Goal: Information Seeking & Learning: Understand process/instructions

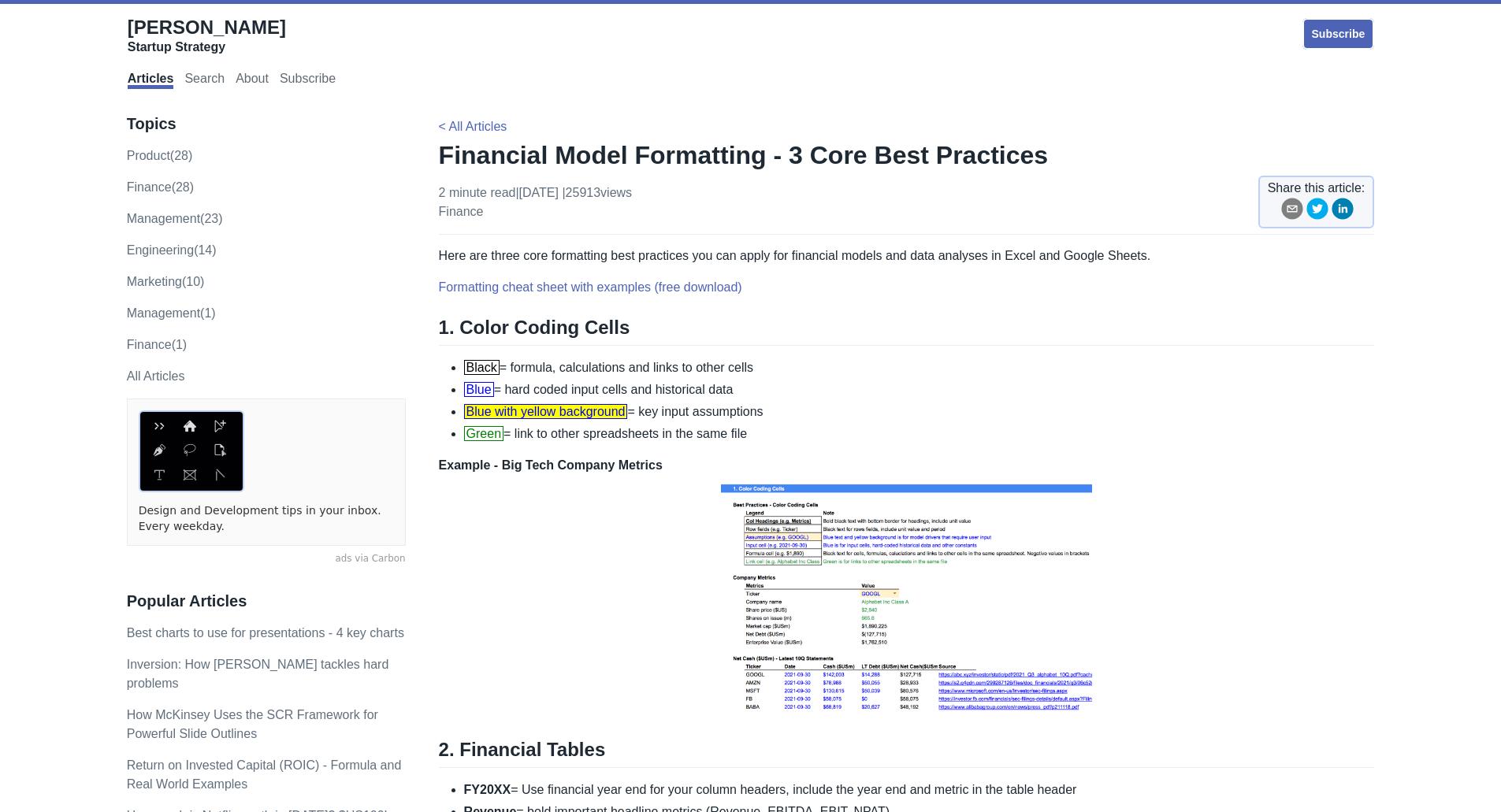
drag, startPoint x: 527, startPoint y: 371, endPoint x: 756, endPoint y: 370, distance: 229.0
click at [756, 370] on li "Black = formula, calculations and links to other cells" at bounding box center [919, 368] width 910 height 19
drag, startPoint x: 547, startPoint y: 387, endPoint x: 762, endPoint y: 387, distance: 215.0
click at [762, 387] on li "Blue = hard coded input cells and historical data" at bounding box center [919, 390] width 910 height 19
click at [800, 391] on li "Blue = hard coded input cells and historical data" at bounding box center [919, 390] width 910 height 19
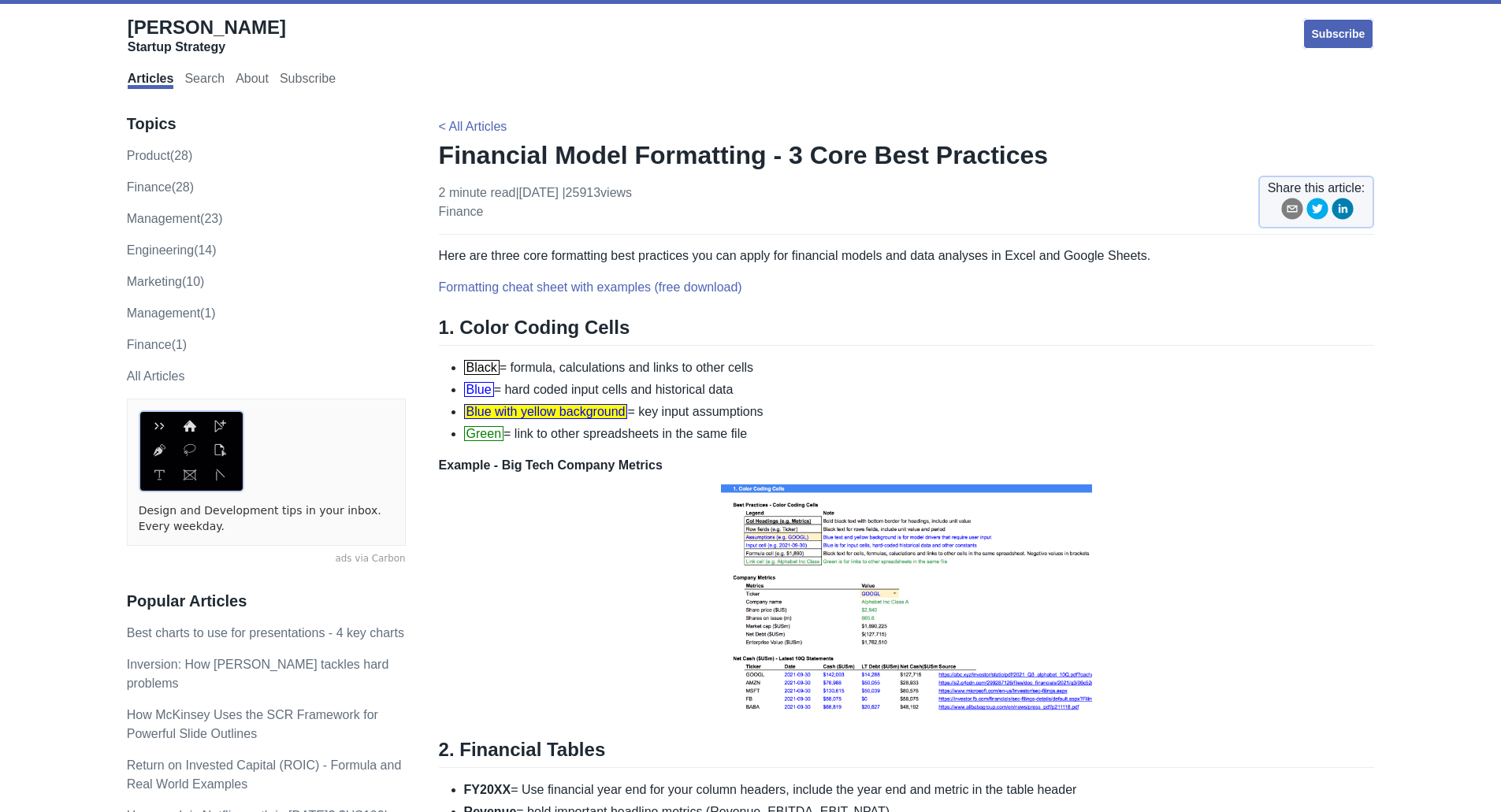
drag, startPoint x: 673, startPoint y: 412, endPoint x: 767, endPoint y: 411, distance: 94.0
click at [767, 411] on li "Blue with yellow background = key input assumptions" at bounding box center [919, 412] width 910 height 19
drag, startPoint x: 519, startPoint y: 433, endPoint x: 777, endPoint y: 439, distance: 258.1
click at [777, 439] on li "Green = link to other spreadsheets in the same file" at bounding box center [919, 434] width 910 height 19
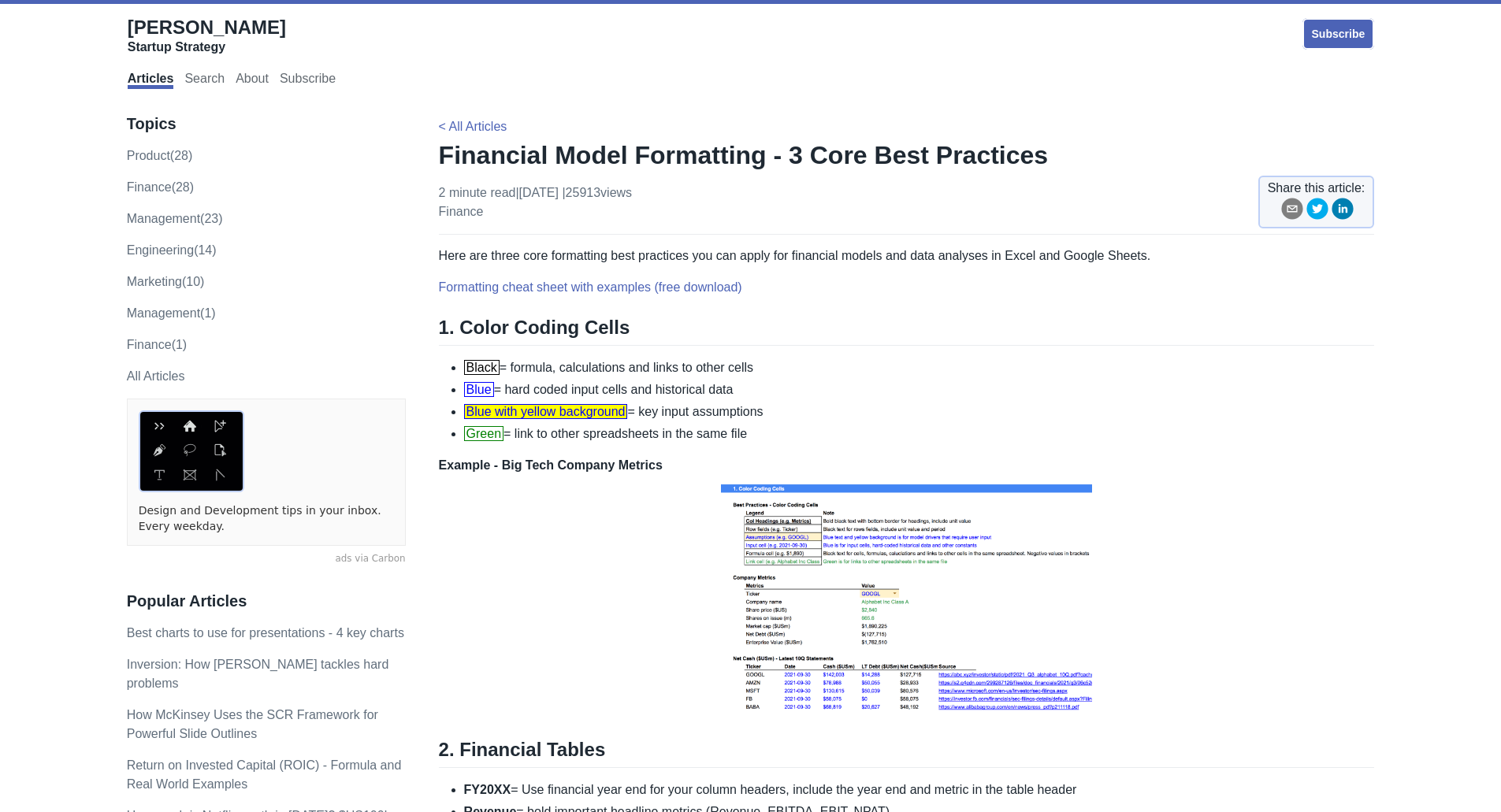
click at [824, 432] on li "Green = link to other spreadsheets in the same file" at bounding box center [919, 434] width 910 height 19
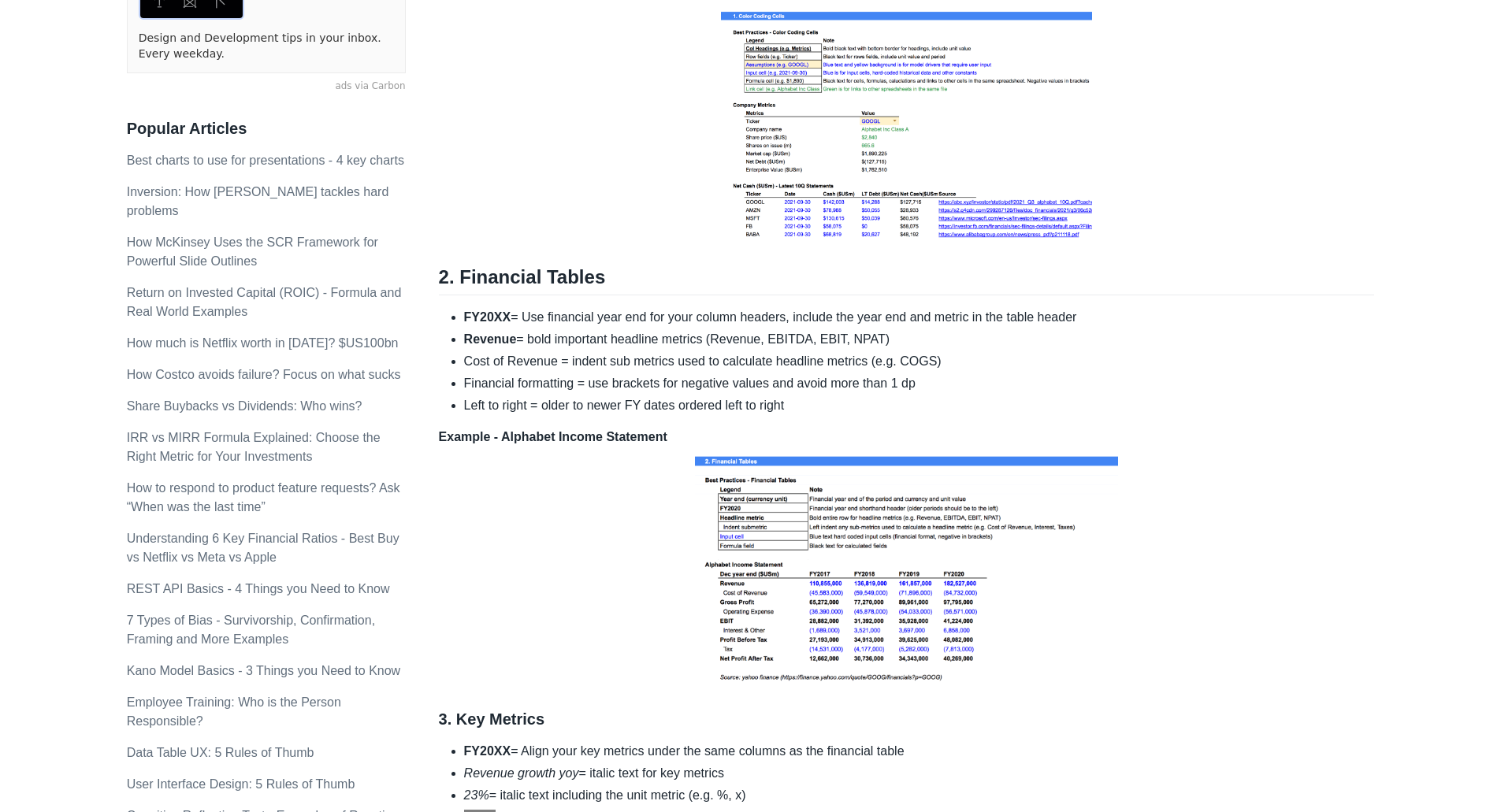
scroll to position [79, 0]
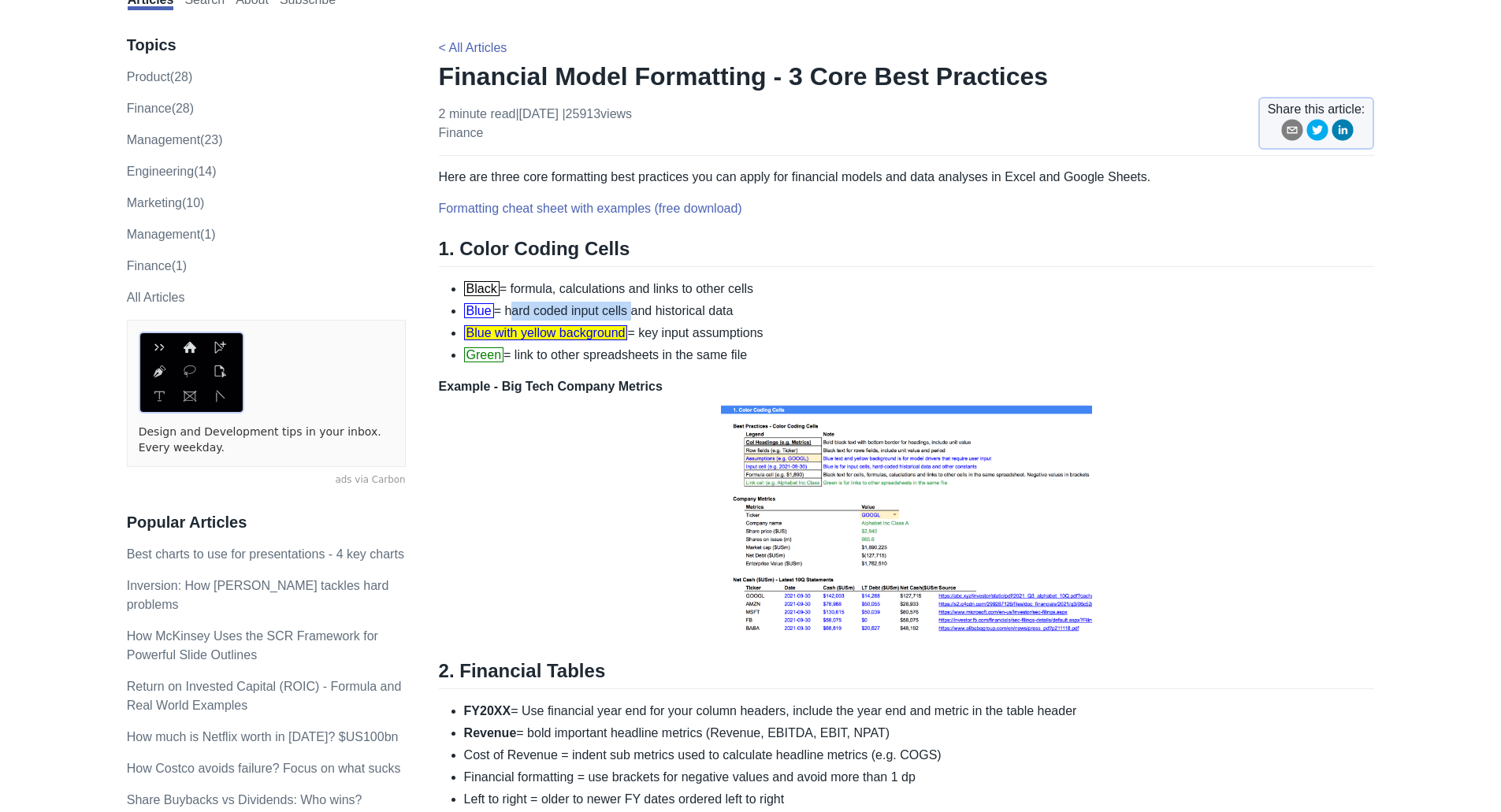
drag, startPoint x: 510, startPoint y: 309, endPoint x: 631, endPoint y: 311, distance: 121.0
click at [631, 311] on li "Blue = hard coded input cells and historical data" at bounding box center [919, 311] width 910 height 19
click at [780, 302] on li "Blue = hard coded input cells and historical data" at bounding box center [919, 311] width 910 height 19
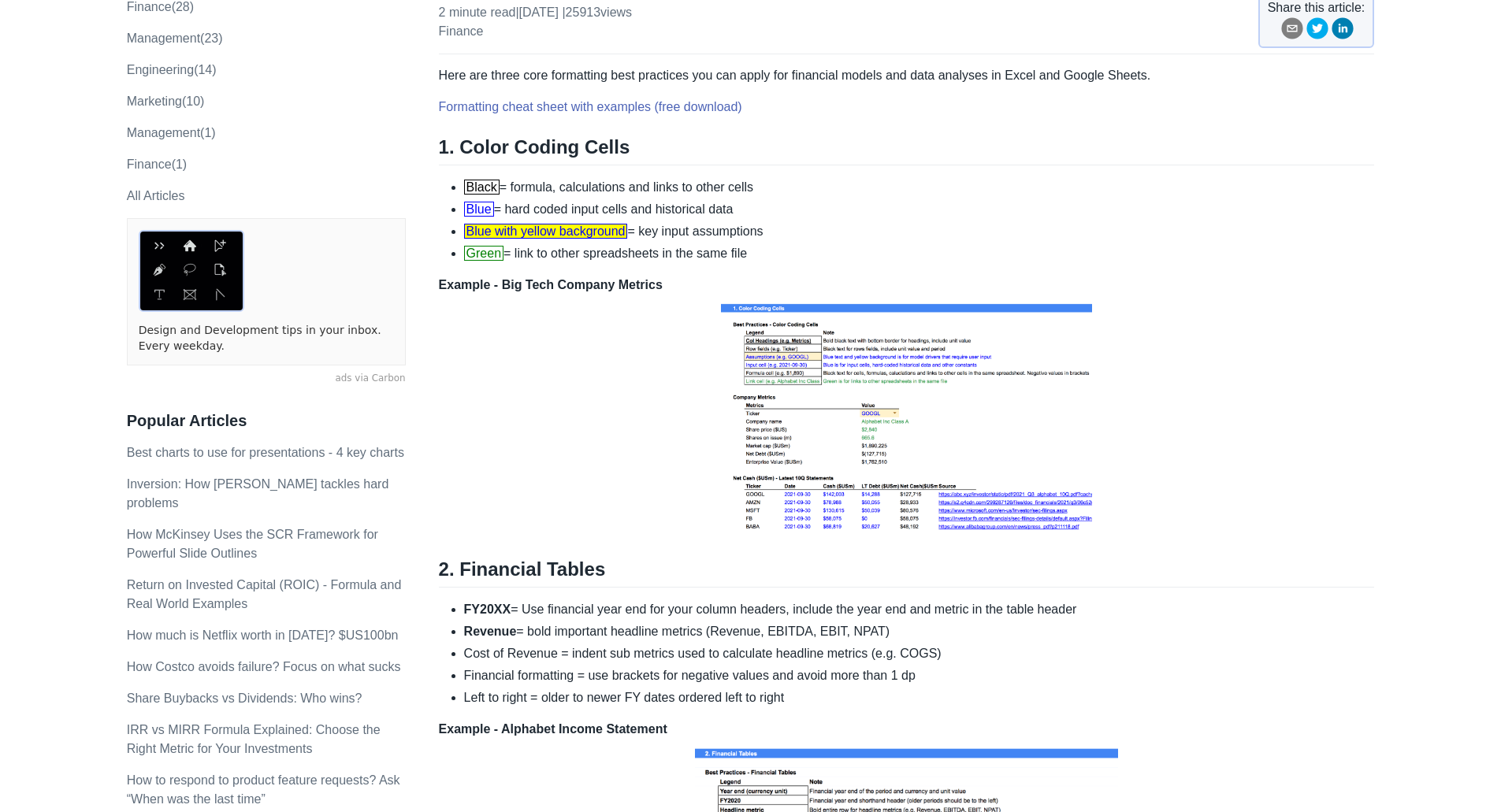
scroll to position [0, 0]
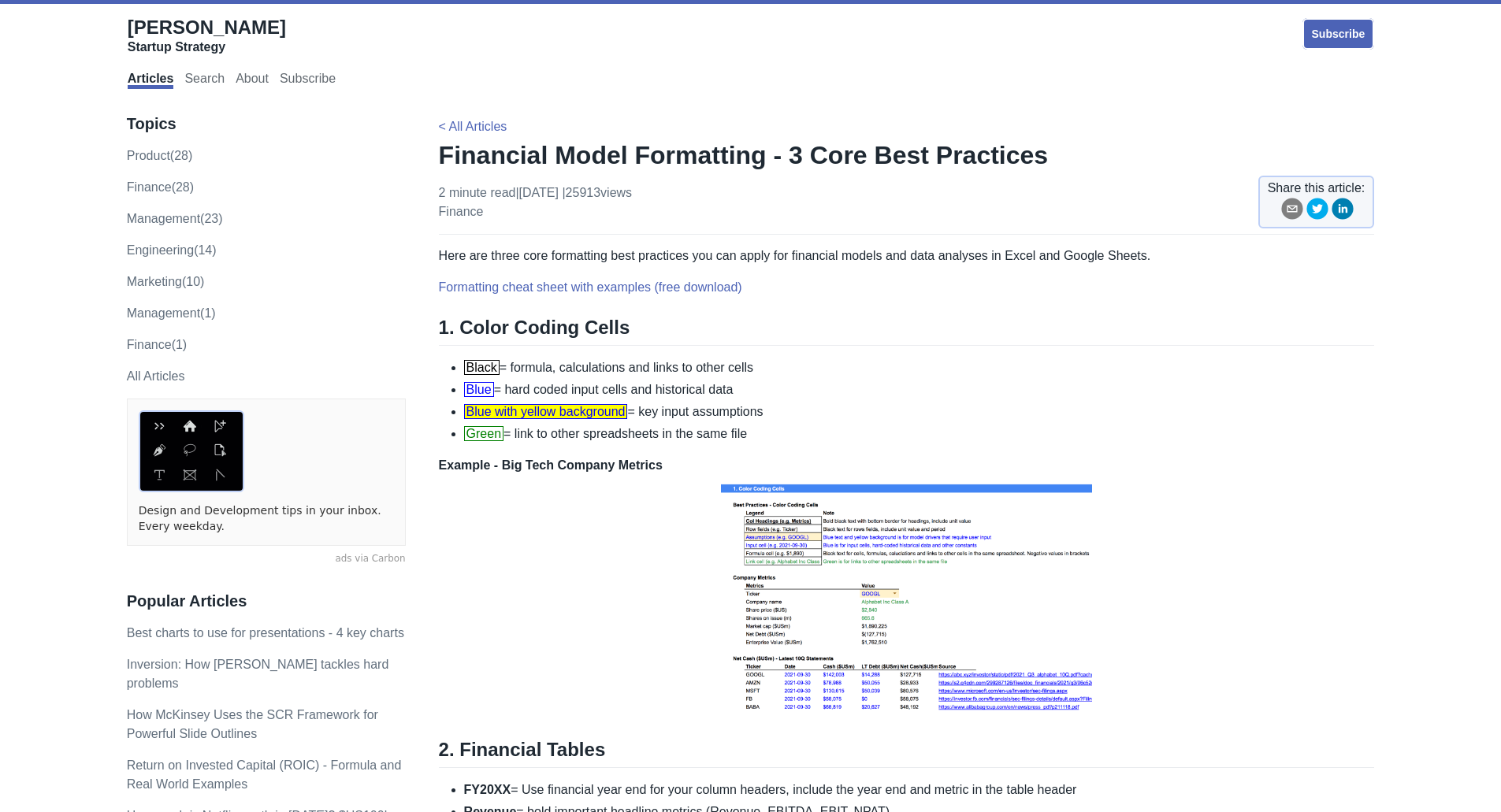
click at [828, 390] on li "Blue = hard coded input cells and historical data" at bounding box center [919, 390] width 910 height 19
drag, startPoint x: 572, startPoint y: 330, endPoint x: 457, endPoint y: 329, distance: 115.0
click at [457, 329] on h2 "1. Color Coding Cells" at bounding box center [906, 331] width 936 height 30
copy h2 "Color Coding"
drag, startPoint x: 468, startPoint y: 368, endPoint x: 659, endPoint y: 413, distance: 196.2
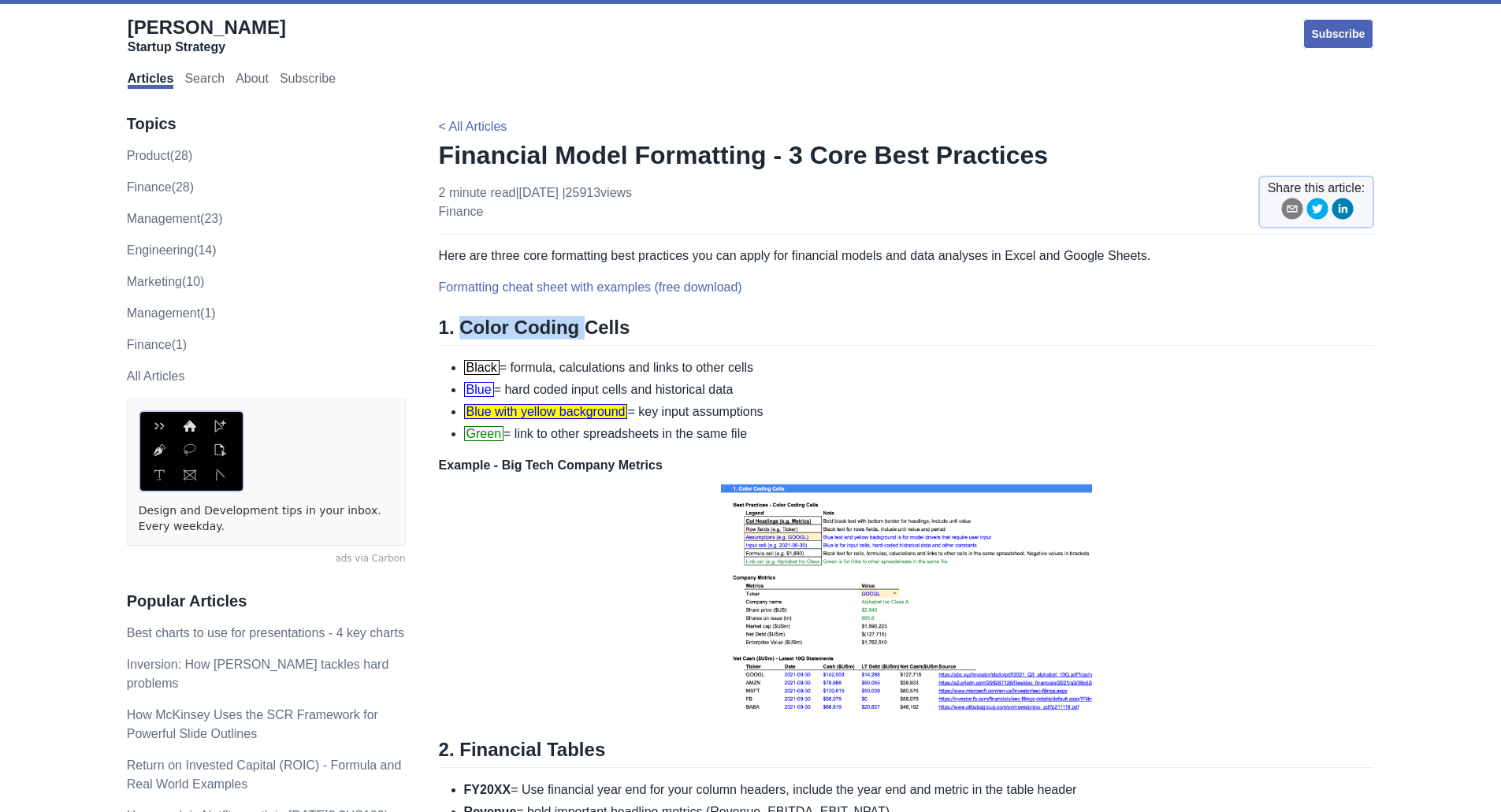
click at [761, 438] on ul "Black = formula, calculations and links to other cells Blue = hard coded input …" at bounding box center [906, 401] width 936 height 85
copy ul "Black = formula, calculations and links to other cells Blue = hard coded input …"
click at [840, 374] on li "Black = formula, calculations and links to other cells" at bounding box center [919, 368] width 910 height 19
drag, startPoint x: 844, startPoint y: 363, endPoint x: 823, endPoint y: 368, distance: 21.6
click at [844, 364] on li "Black = formula, calculations and links to other cells" at bounding box center [919, 368] width 910 height 19
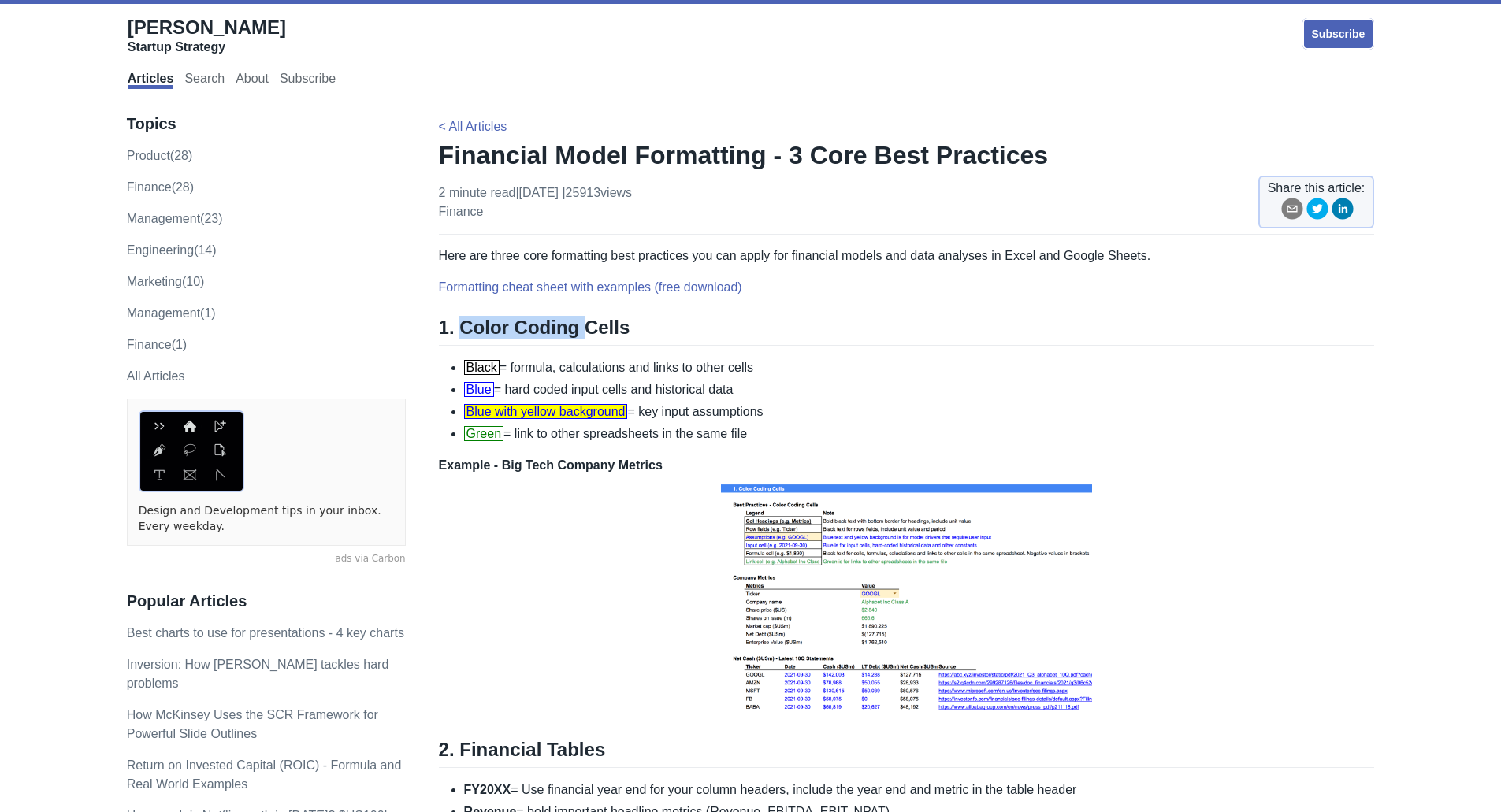
click at [719, 365] on li "Black = formula, calculations and links to other cells" at bounding box center [919, 368] width 910 height 19
click at [840, 385] on li "Blue = hard coded input cells and historical data" at bounding box center [919, 390] width 910 height 19
click at [709, 291] on link "Formatting cheat sheet with examples (free download)" at bounding box center [590, 287] width 303 height 14
